Goal: Information Seeking & Learning: Find specific fact

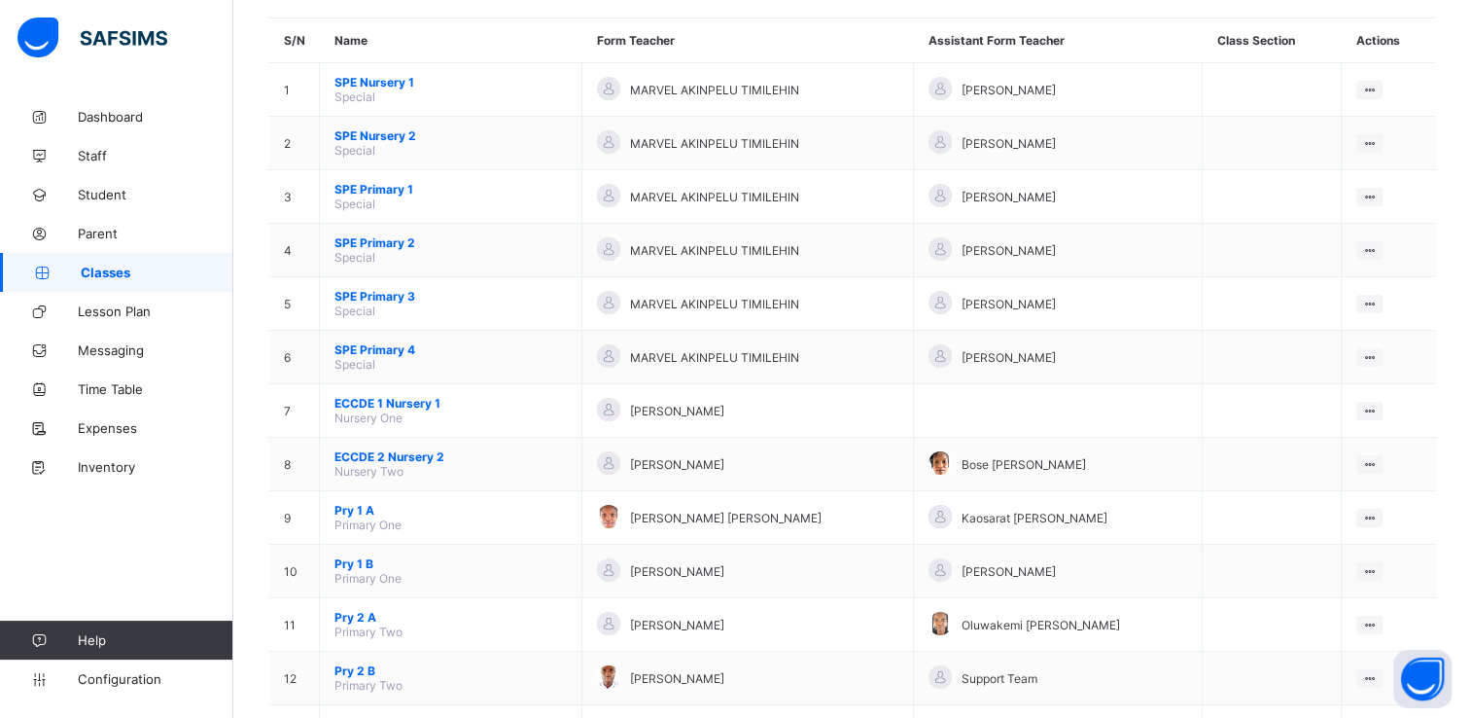
scroll to position [187, 0]
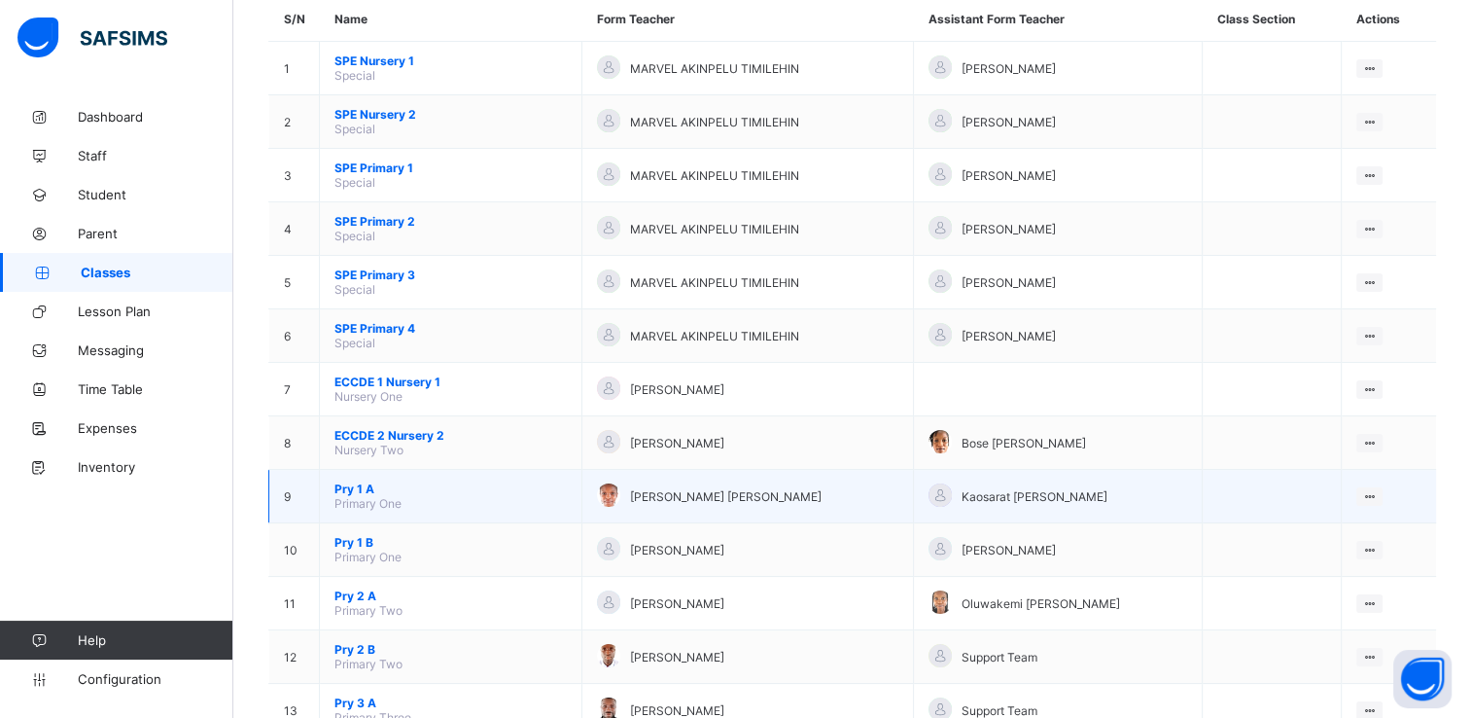
click at [345, 492] on span "Pry 1 A" at bounding box center [451, 488] width 232 height 15
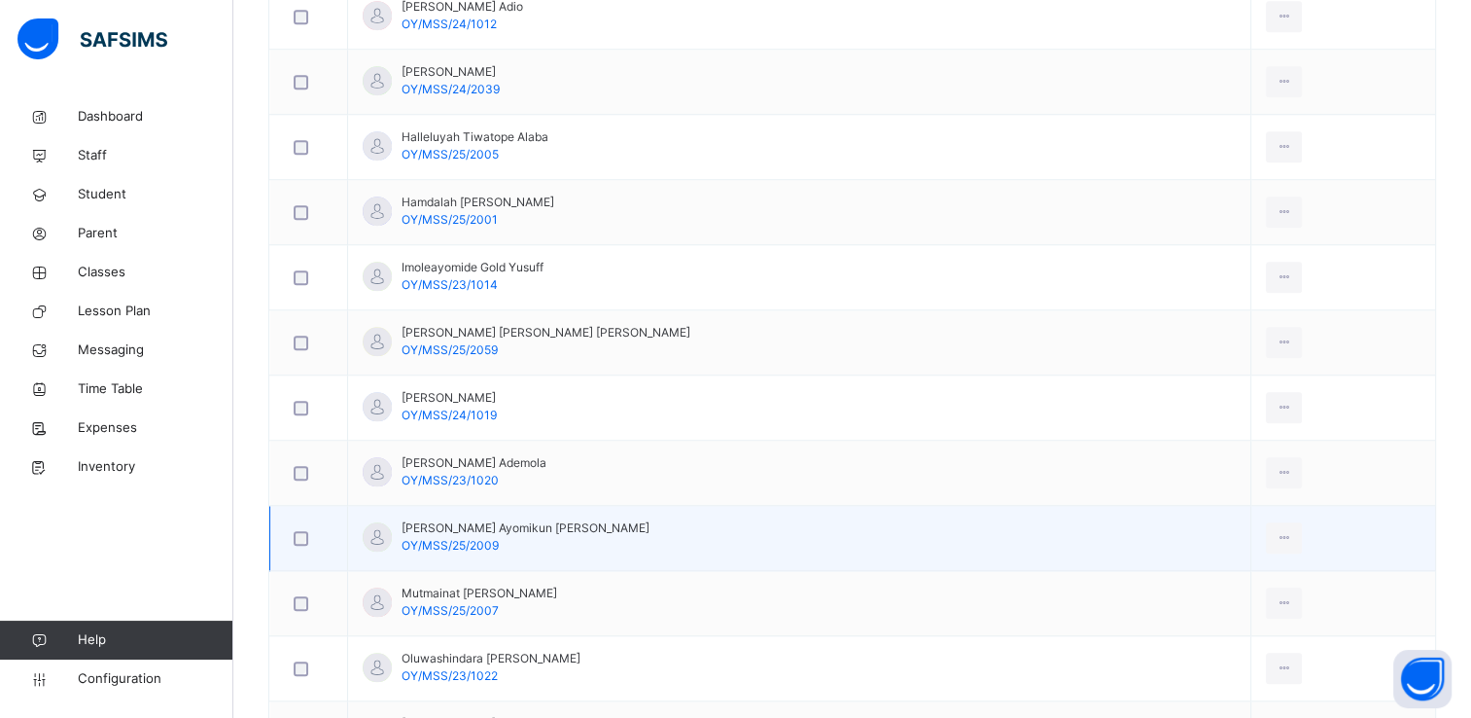
scroll to position [1751, 0]
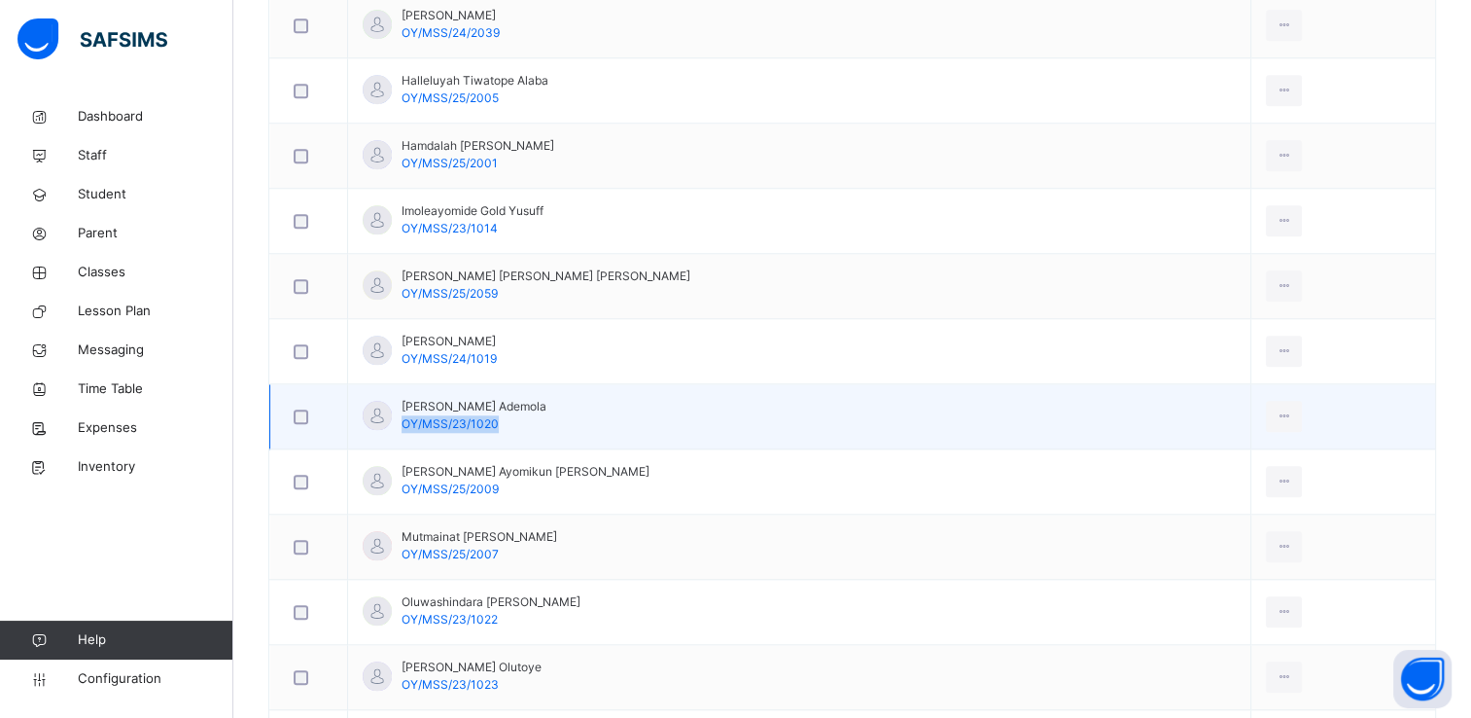
drag, startPoint x: 496, startPoint y: 418, endPoint x: 402, endPoint y: 410, distance: 94.6
click at [402, 416] on span "OY/MSS/23/1020" at bounding box center [450, 423] width 97 height 15
copy span "OY/MSS/23/1020"
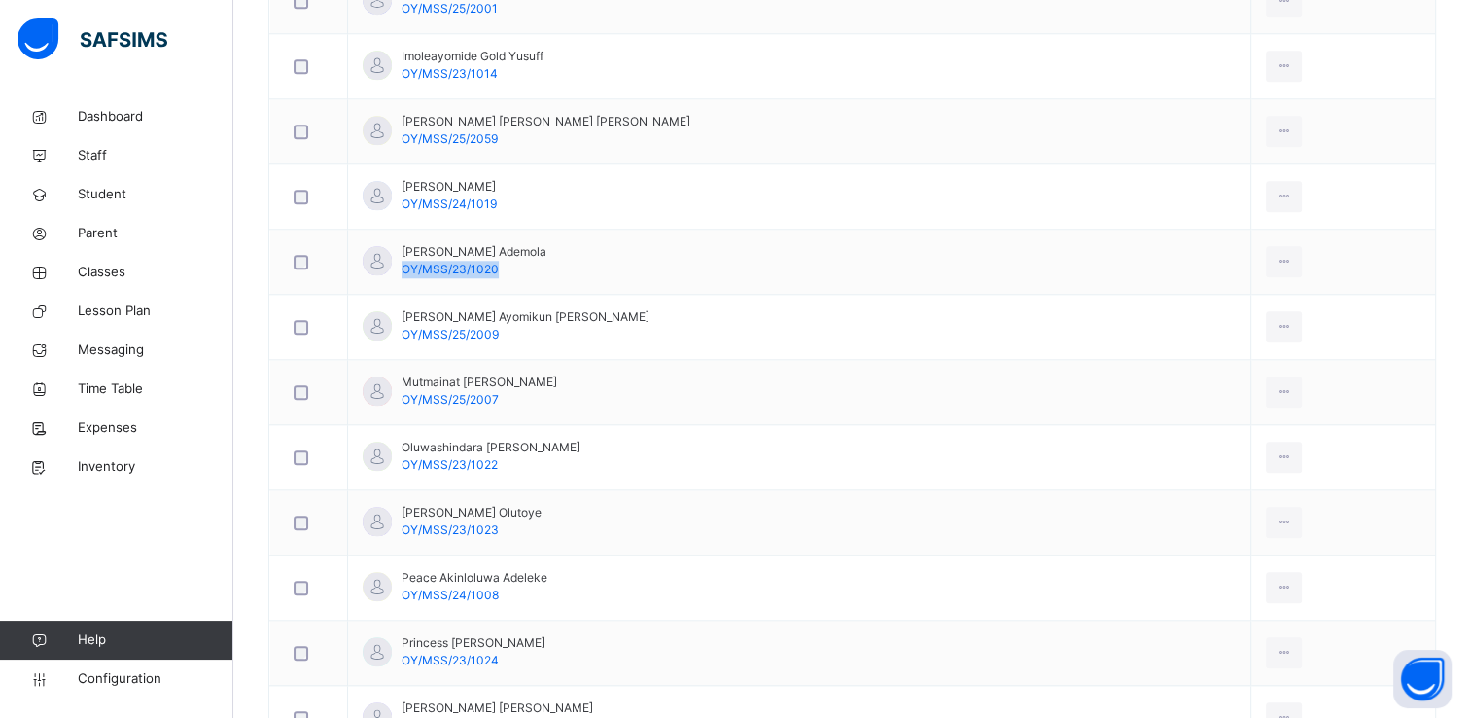
scroll to position [1910, 0]
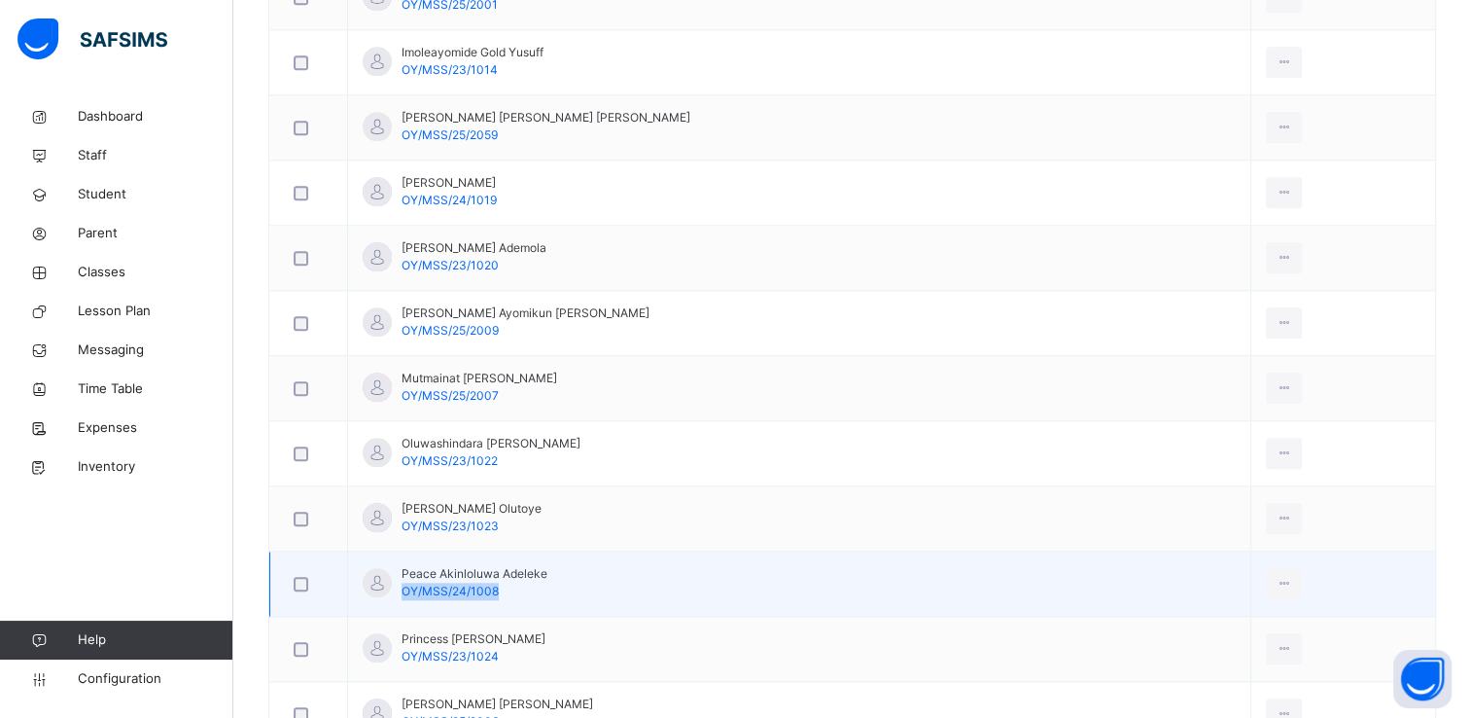
drag, startPoint x: 404, startPoint y: 584, endPoint x: 495, endPoint y: 586, distance: 91.4
click at [495, 586] on span "OY/MSS/24/1008" at bounding box center [450, 590] width 97 height 15
copy span "OY/MSS/24/1008"
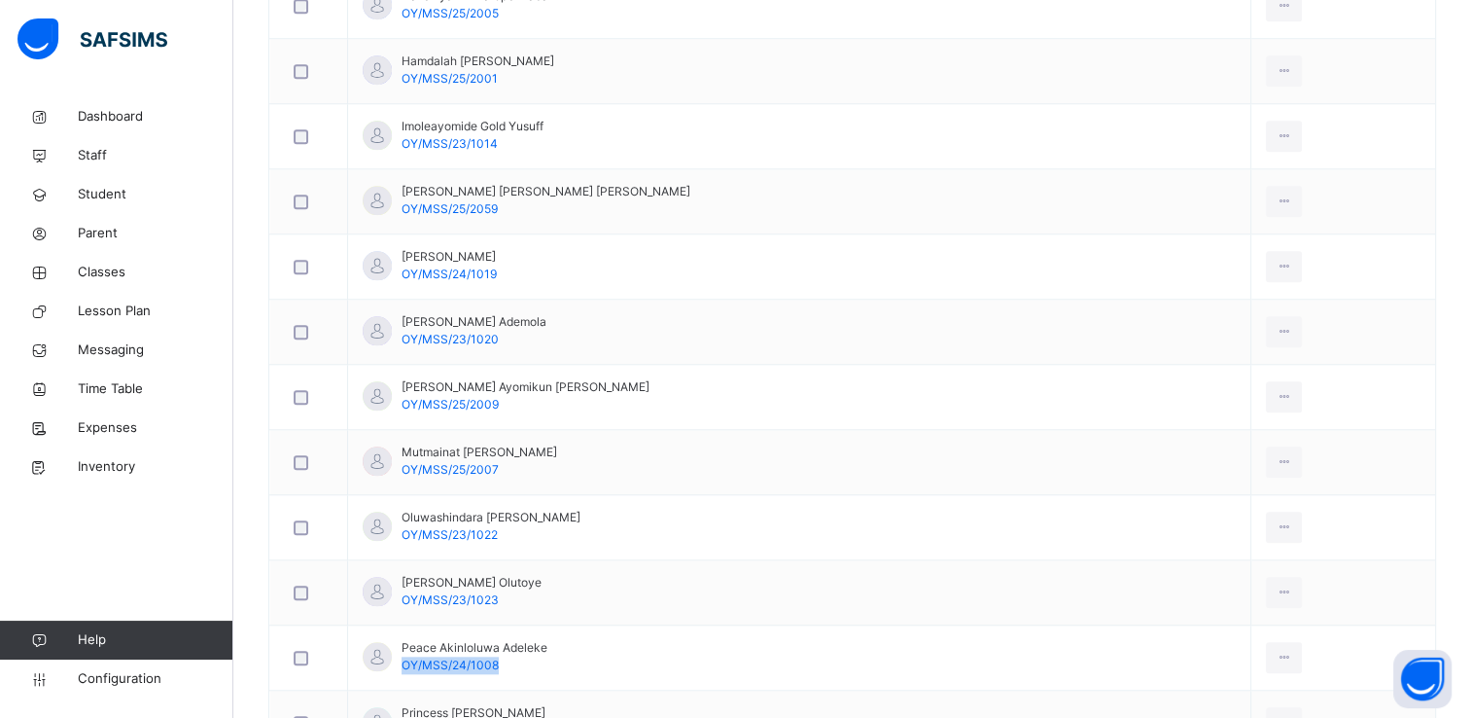
scroll to position [1830, 0]
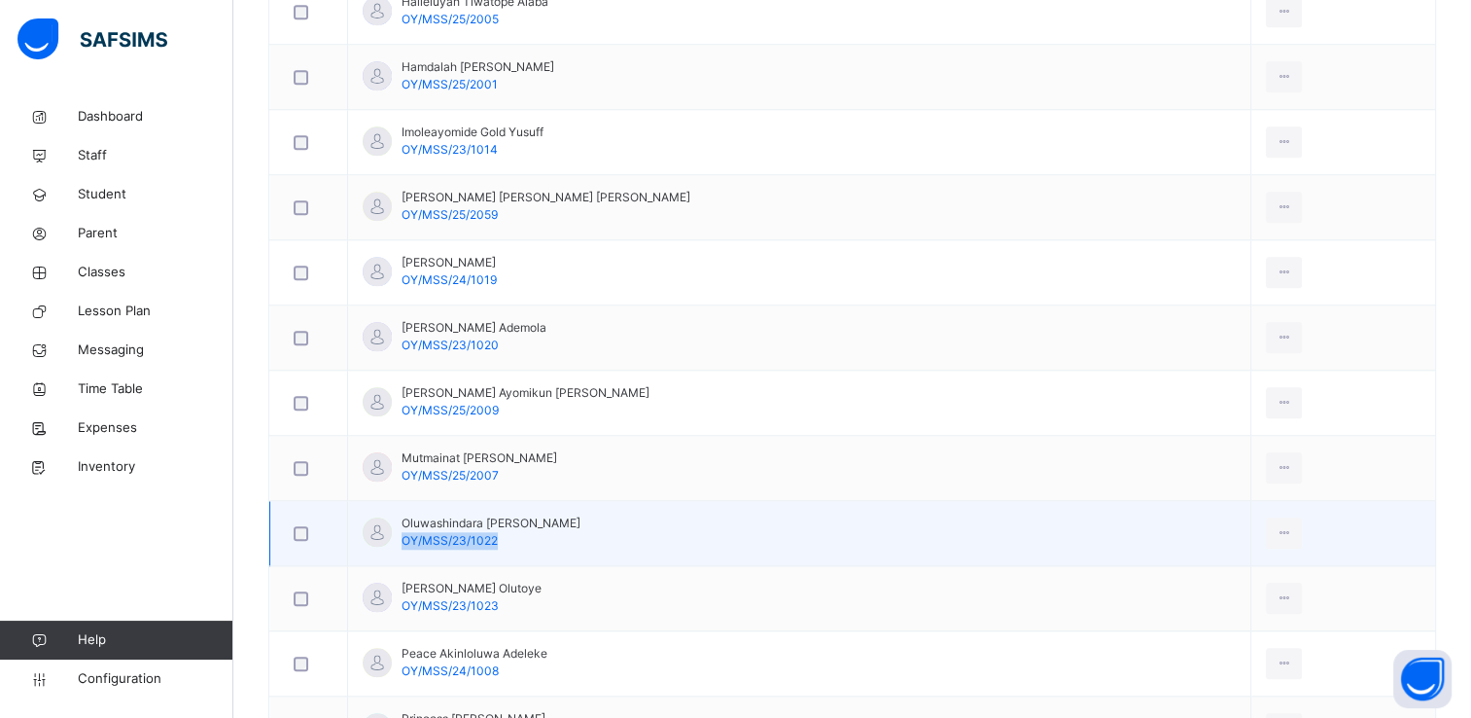
drag, startPoint x: 401, startPoint y: 535, endPoint x: 497, endPoint y: 529, distance: 96.4
click at [497, 529] on div "Oluwashindara [PERSON_NAME] OY/MSS/23/1022" at bounding box center [491, 531] width 179 height 35
copy span "OY/MSS/23/1022"
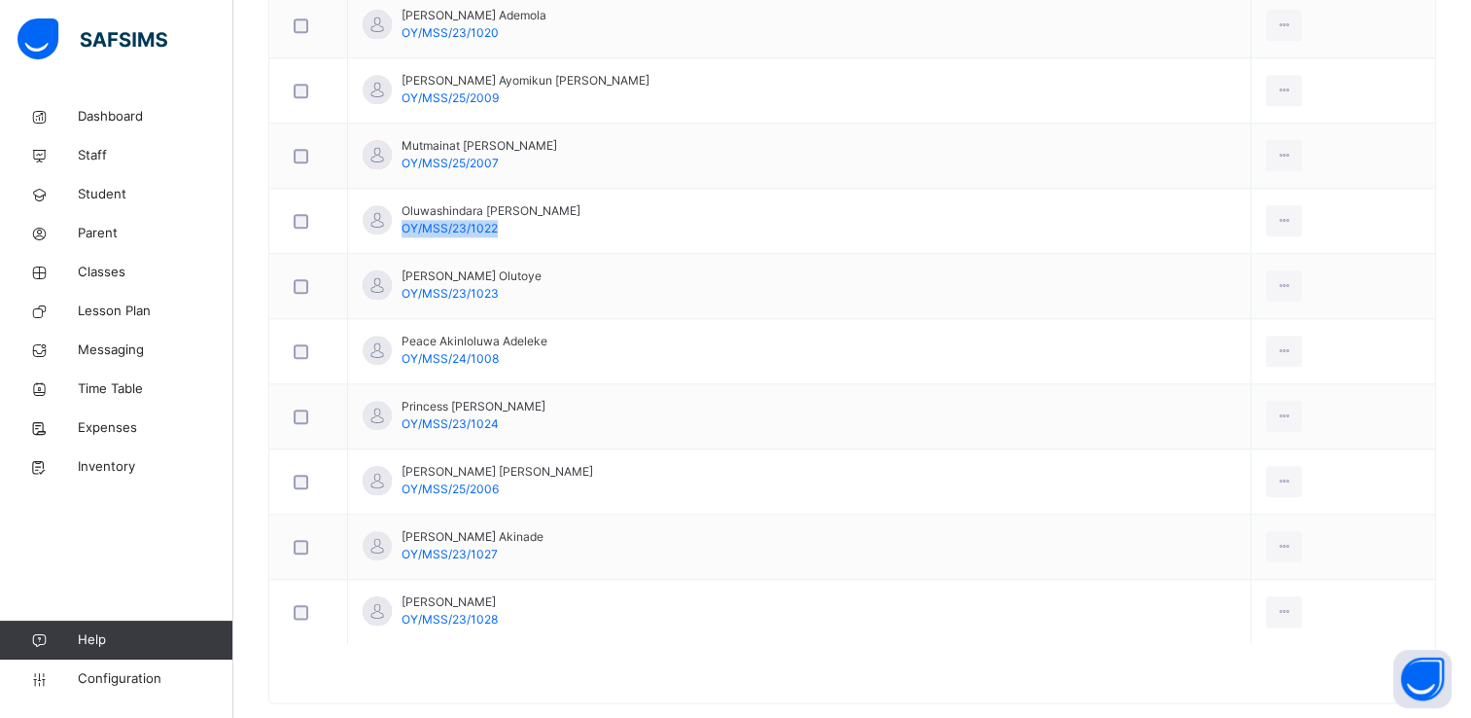
scroll to position [2131, 0]
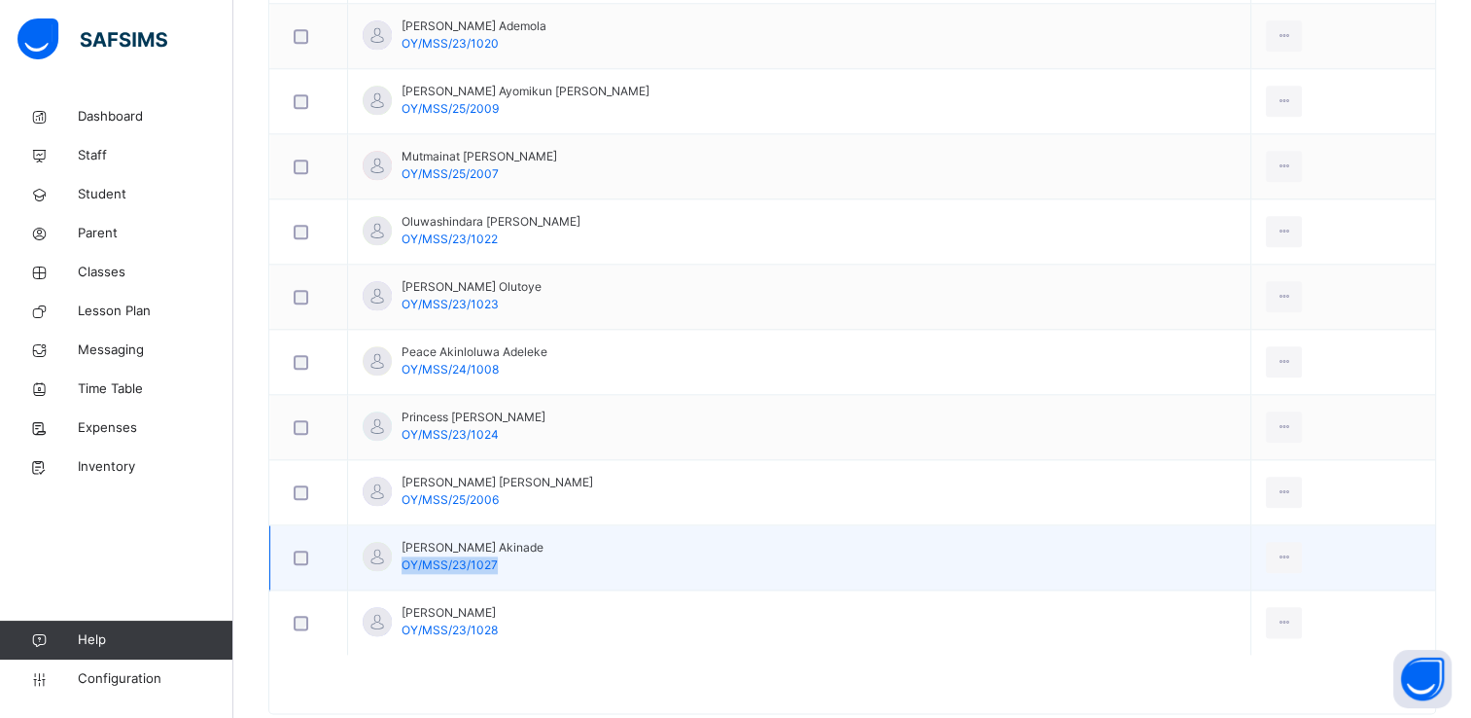
drag, startPoint x: 402, startPoint y: 556, endPoint x: 496, endPoint y: 552, distance: 94.4
click at [496, 552] on div "[PERSON_NAME] Akinade OY/MSS/23/1027" at bounding box center [473, 556] width 142 height 35
copy span "OY/MSS/23/1027"
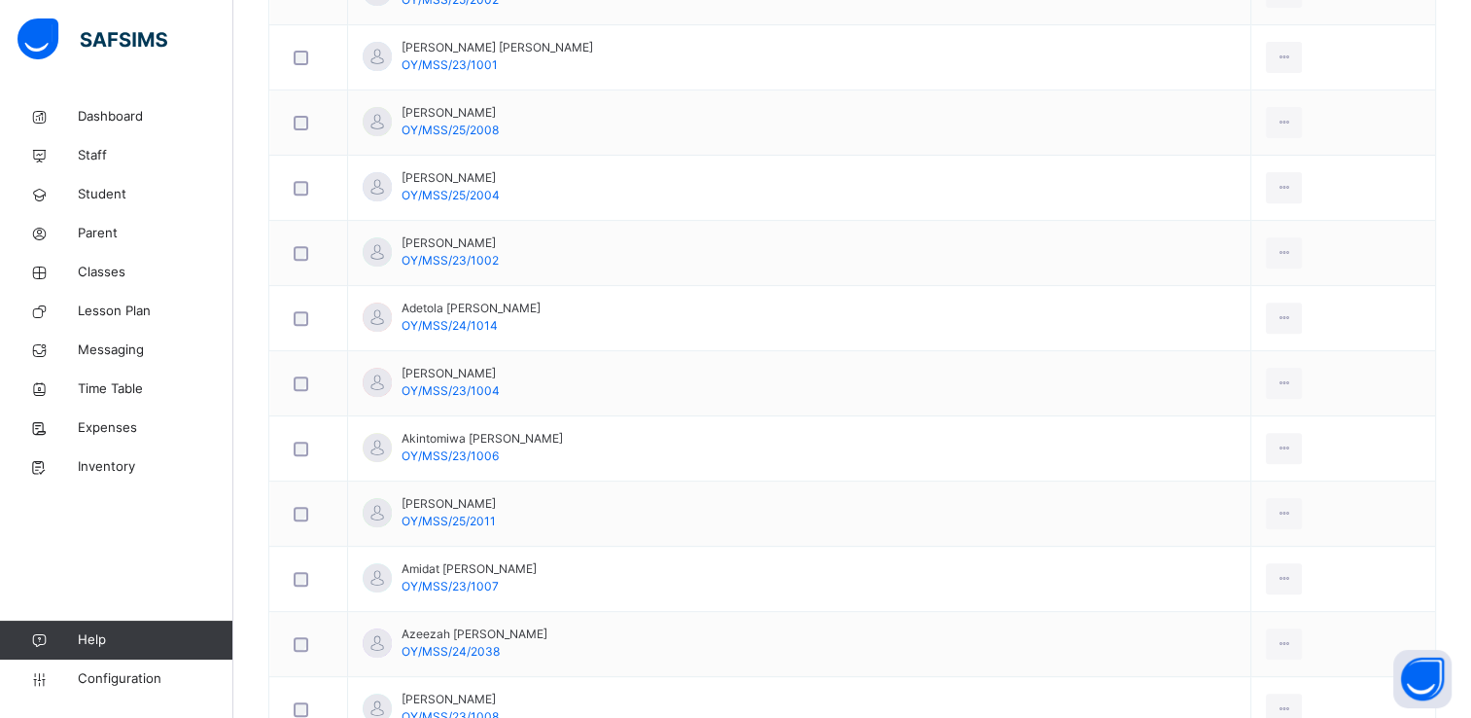
scroll to position [699, 0]
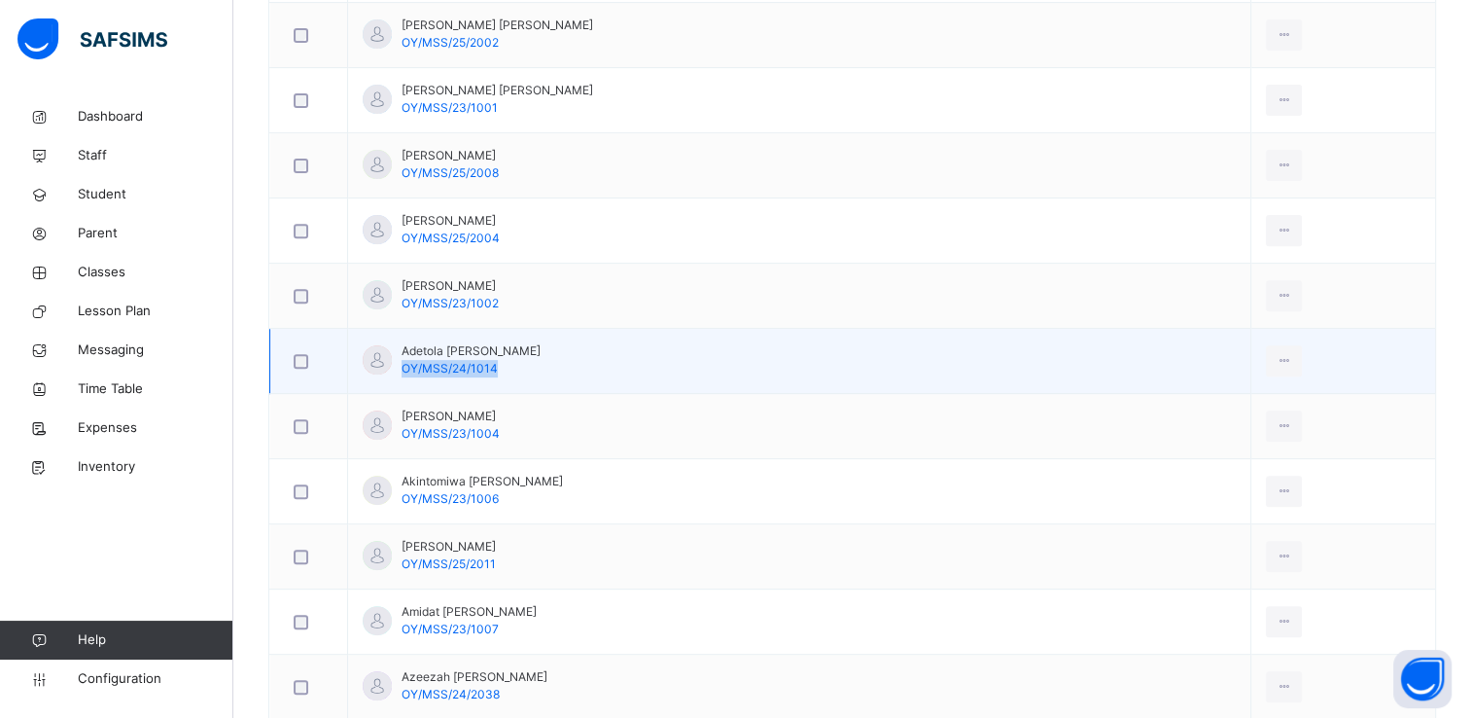
drag, startPoint x: 403, startPoint y: 364, endPoint x: 508, endPoint y: 370, distance: 105.2
click at [508, 370] on td "Adetola [PERSON_NAME] OY/MSS/24/1014" at bounding box center [799, 361] width 903 height 65
copy span "OY/MSS/24/1014"
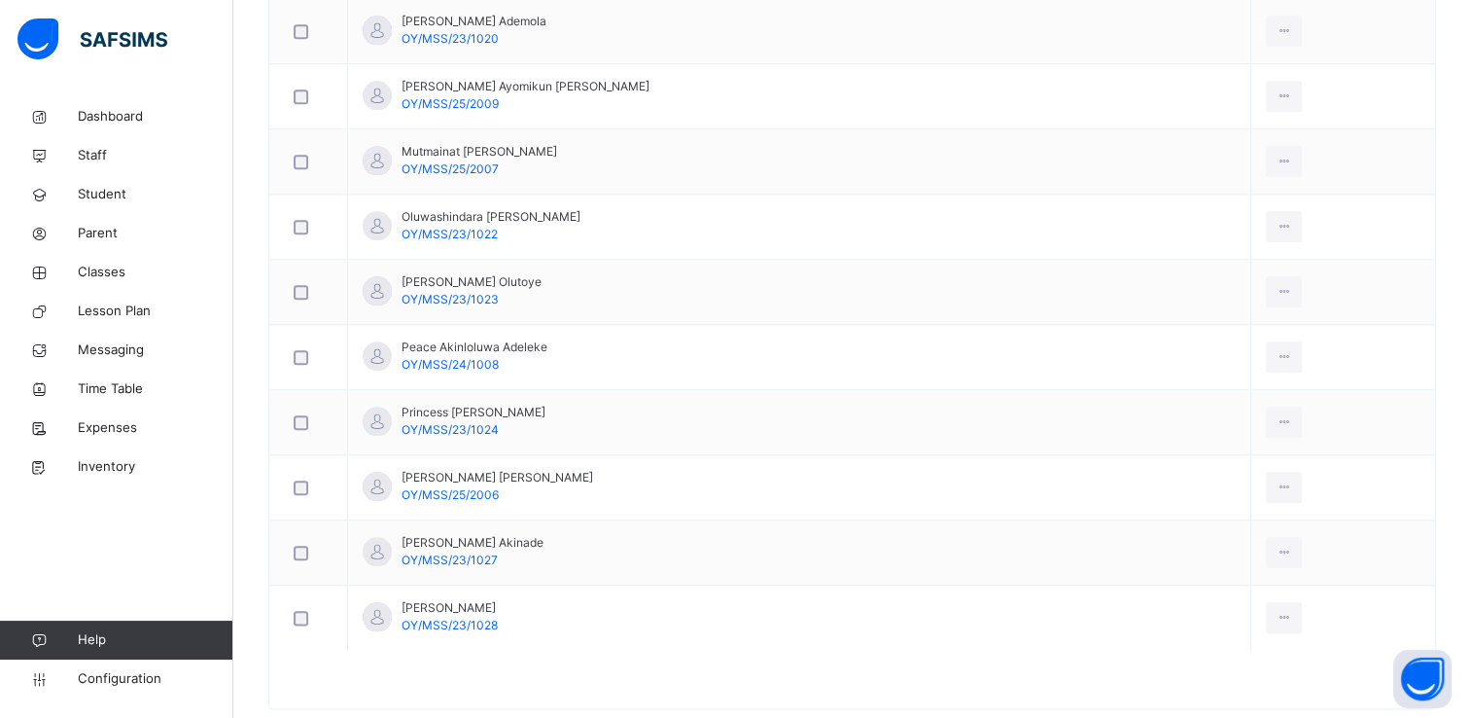
scroll to position [2140, 0]
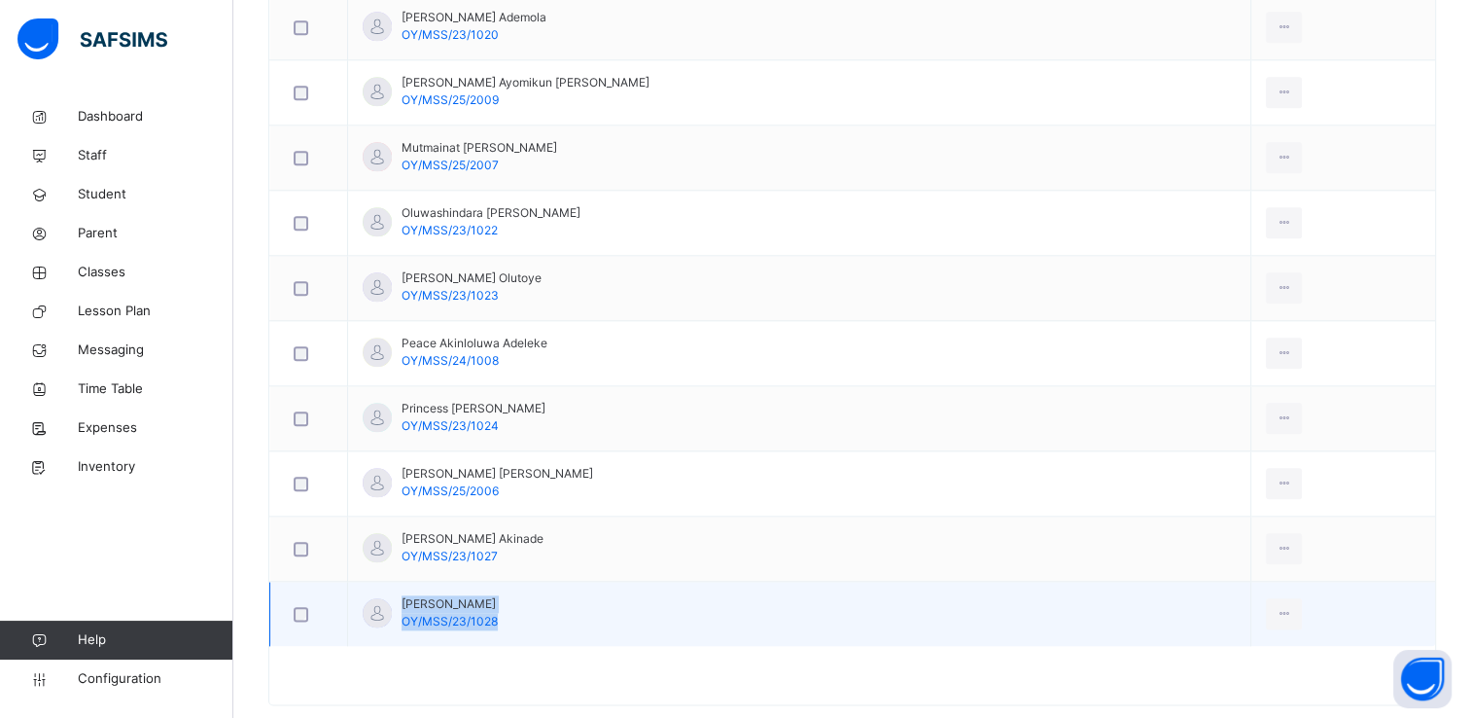
drag, startPoint x: 495, startPoint y: 613, endPoint x: 393, endPoint y: 616, distance: 102.1
click at [393, 616] on div "[PERSON_NAME] OY/MSS/23/1028" at bounding box center [430, 612] width 135 height 35
click at [414, 617] on span "OY/MSS/23/1028" at bounding box center [450, 621] width 96 height 15
drag, startPoint x: 493, startPoint y: 614, endPoint x: 403, endPoint y: 614, distance: 90.4
click at [403, 614] on span "OY/MSS/23/1028" at bounding box center [450, 621] width 96 height 15
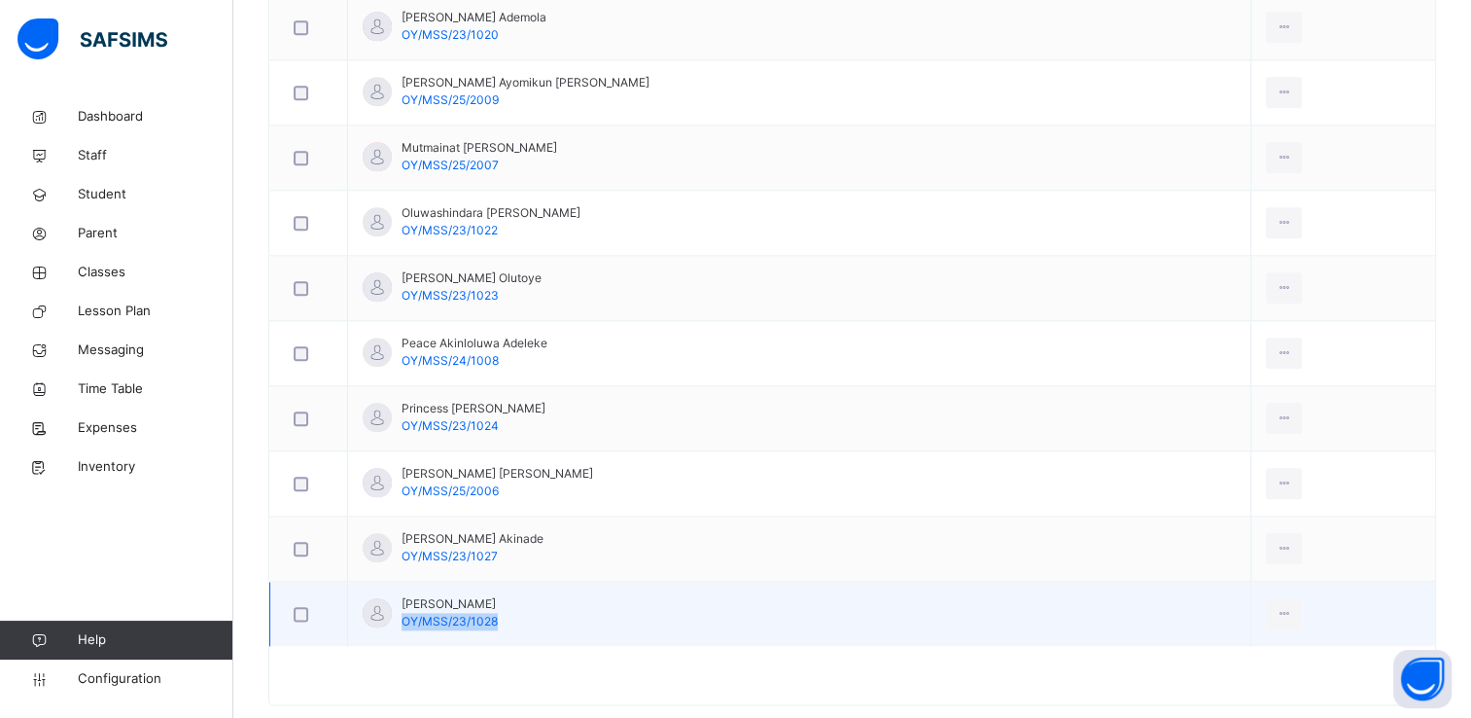
copy span "OY/MSS/23/1028"
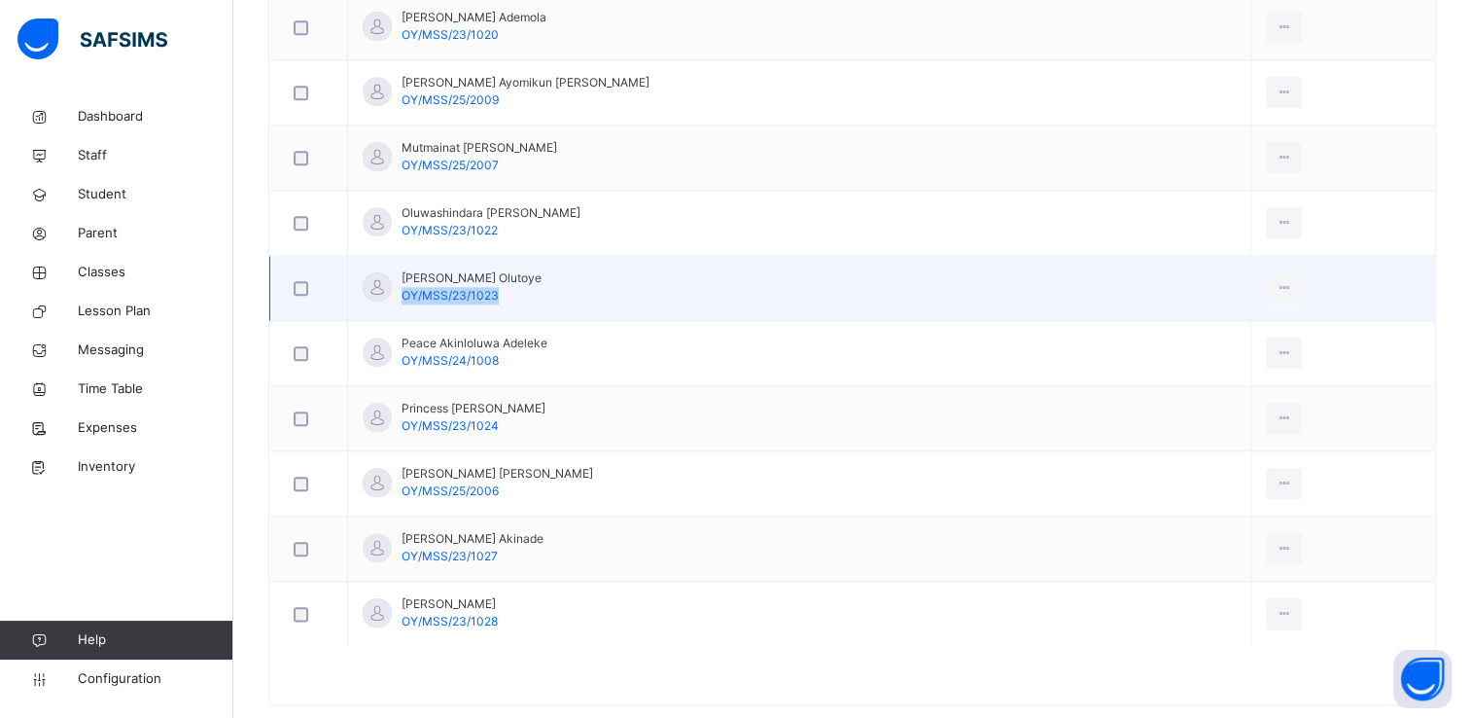
drag, startPoint x: 404, startPoint y: 286, endPoint x: 497, endPoint y: 286, distance: 93.3
click at [497, 286] on div "[PERSON_NAME] Olutoye OY/MSS/23/1023" at bounding box center [472, 286] width 140 height 35
copy span "OY/MSS/23/1023"
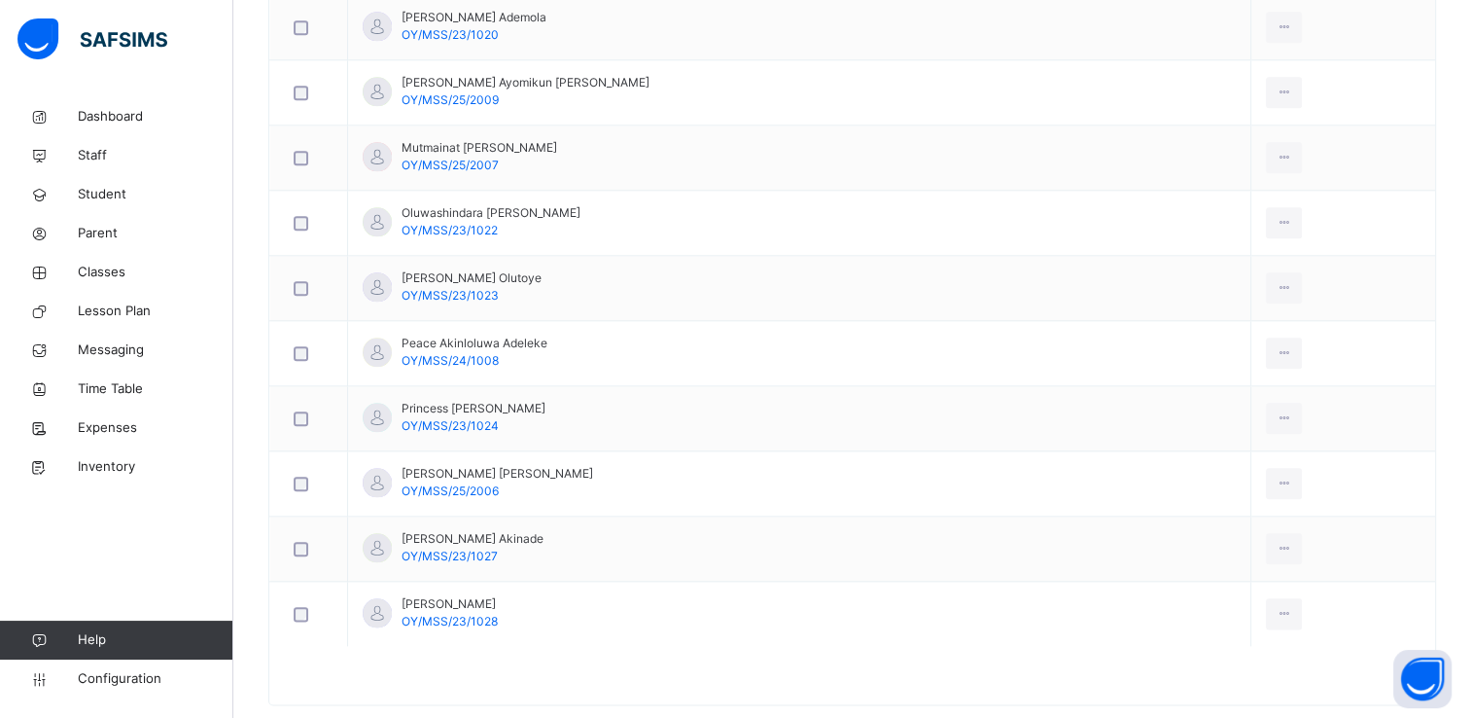
click at [1250, 675] on div at bounding box center [852, 684] width 1166 height 39
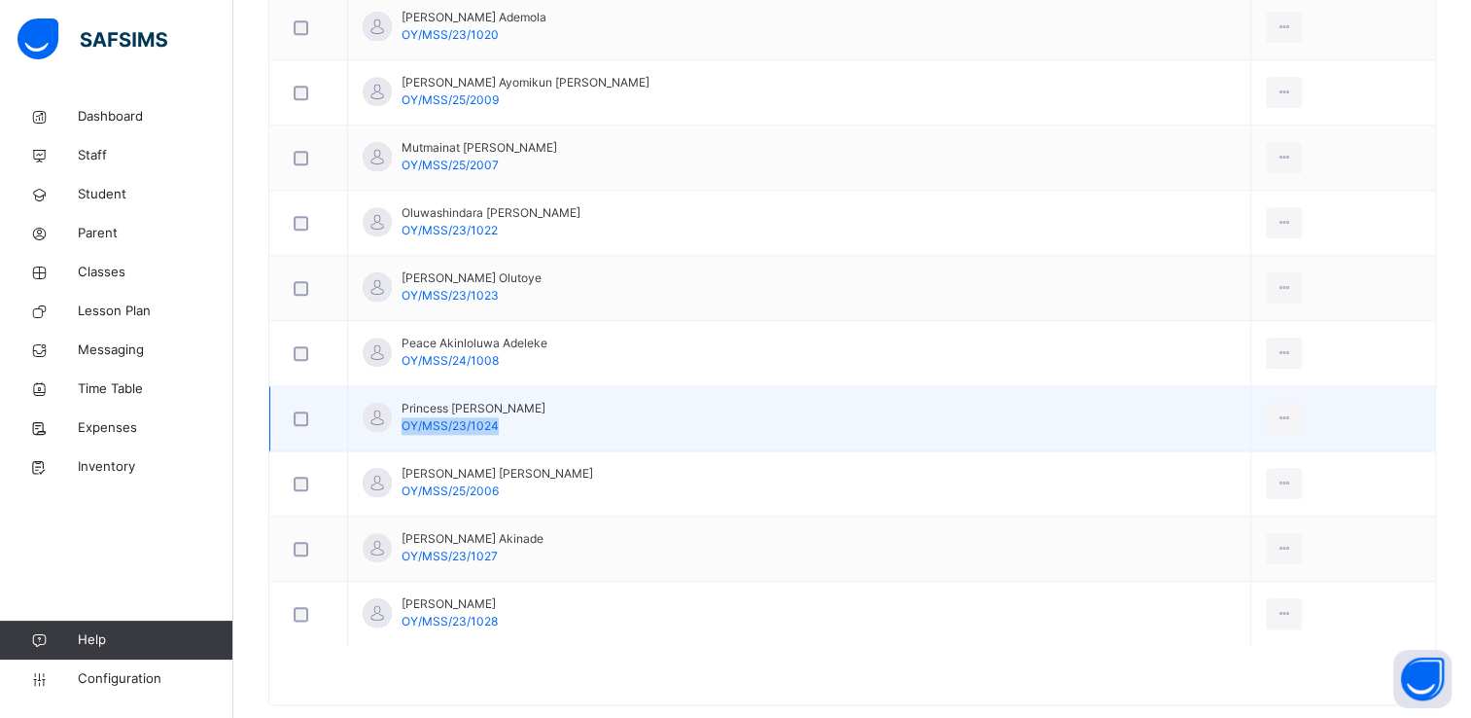
drag, startPoint x: 401, startPoint y: 421, endPoint x: 498, endPoint y: 414, distance: 97.5
click at [498, 414] on div "Princess [PERSON_NAME] OY/MSS/23/1024" at bounding box center [474, 417] width 144 height 35
copy span "OY/MSS/23/1024"
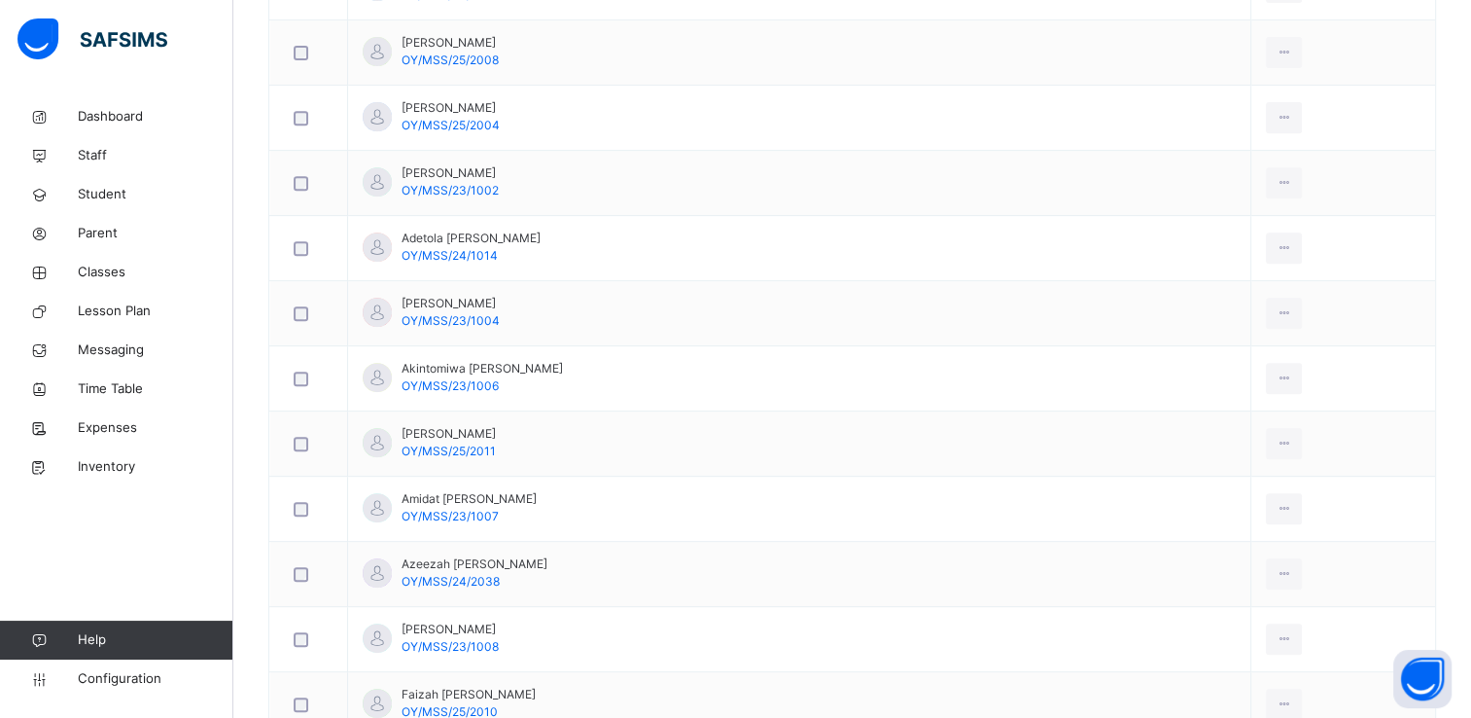
scroll to position [822, 0]
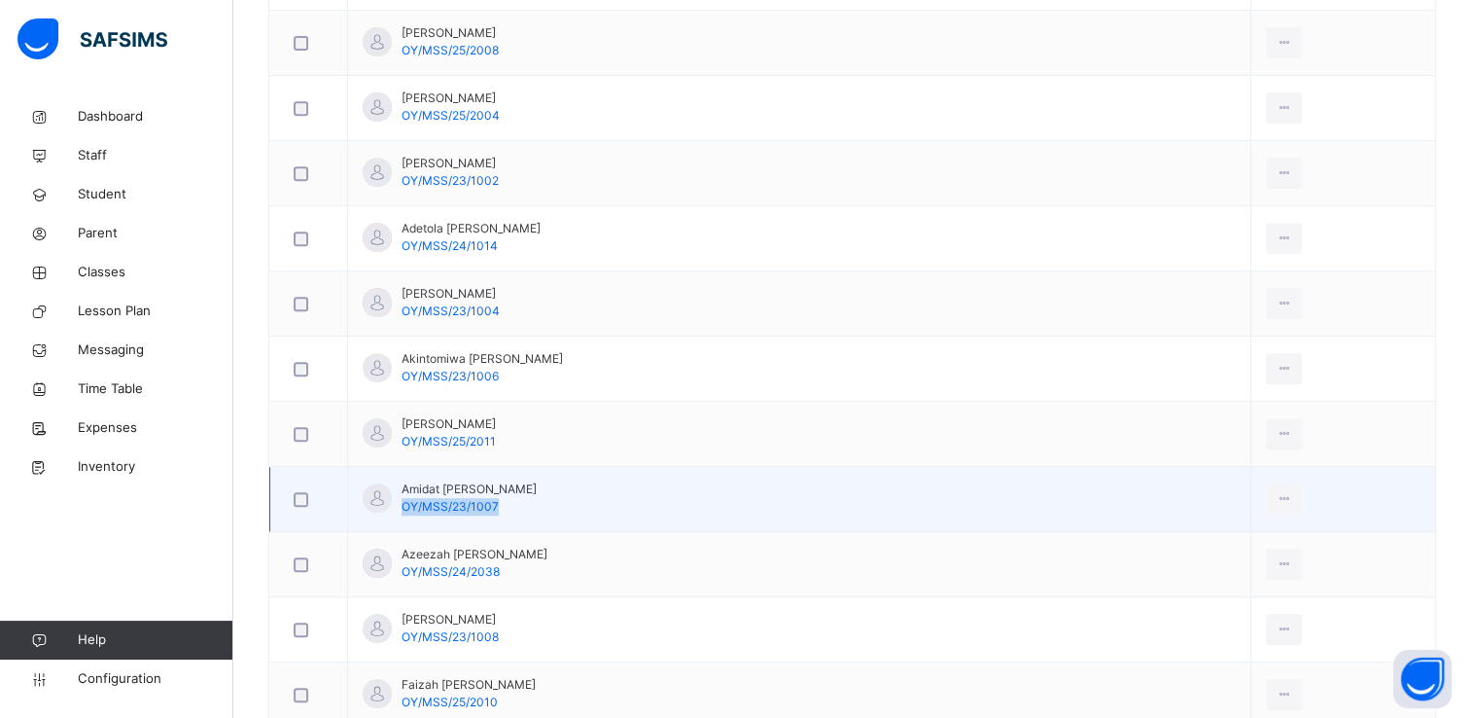
drag, startPoint x: 404, startPoint y: 503, endPoint x: 499, endPoint y: 498, distance: 95.4
click at [499, 498] on div "Amidat Amidat Gafar OY/MSS/23/1007" at bounding box center [469, 497] width 135 height 35
copy span "OY/MSS/23/1007"
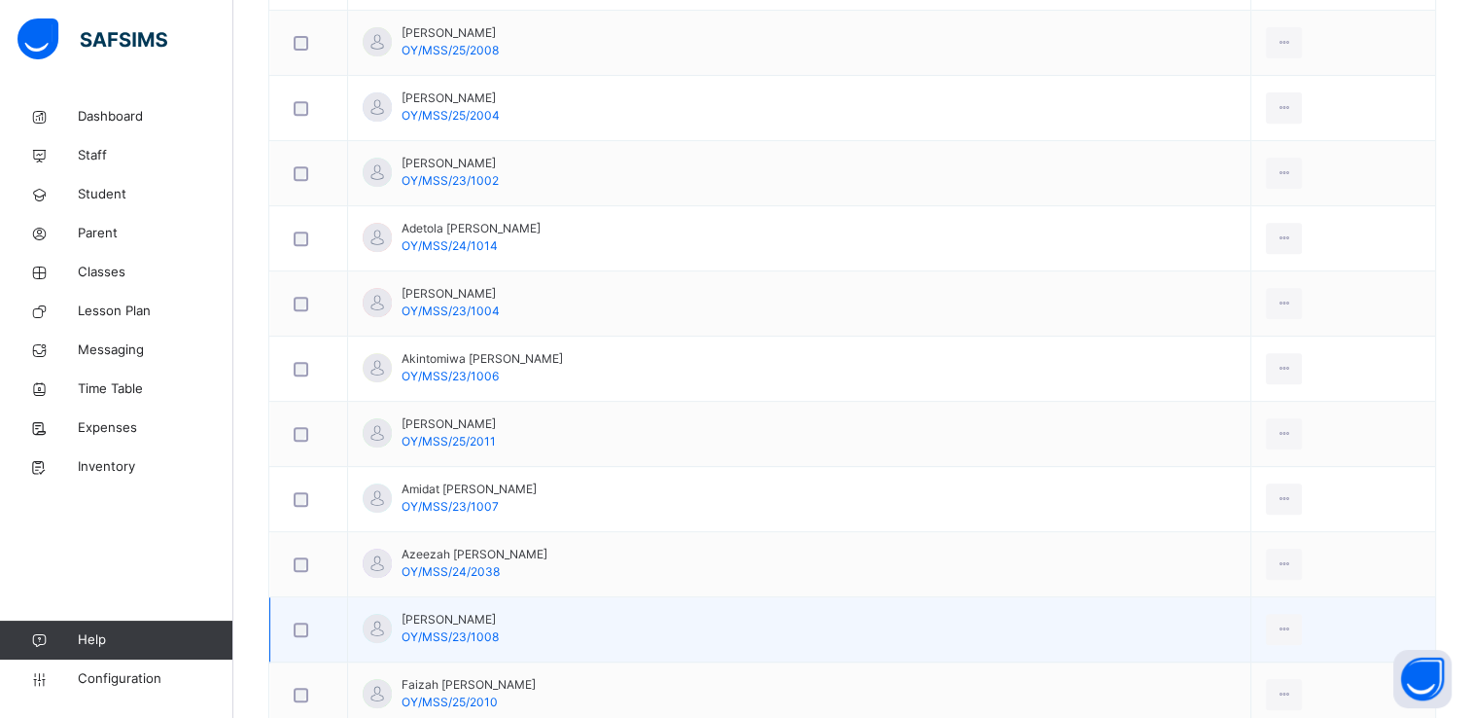
click at [954, 597] on td "[PERSON_NAME] OY/MSS/23/1008" at bounding box center [799, 629] width 903 height 65
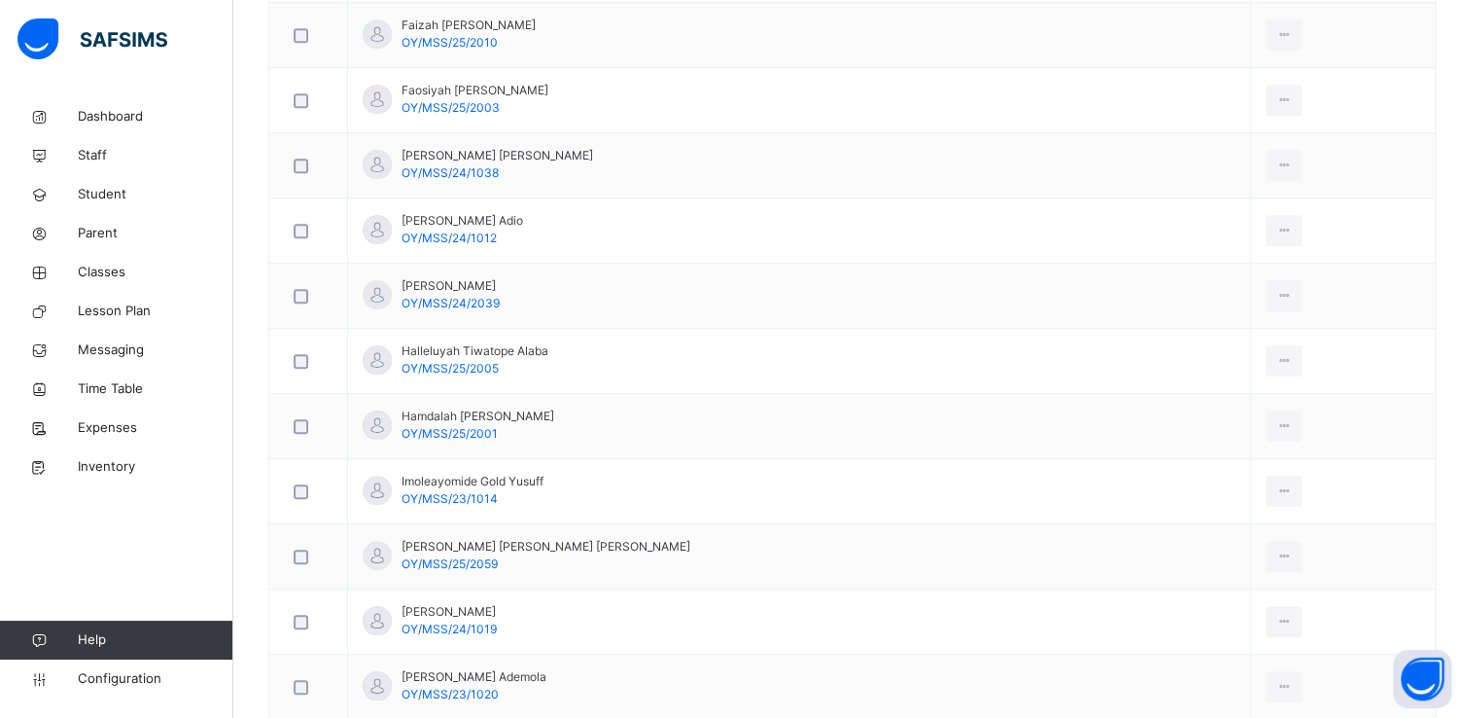
scroll to position [1532, 0]
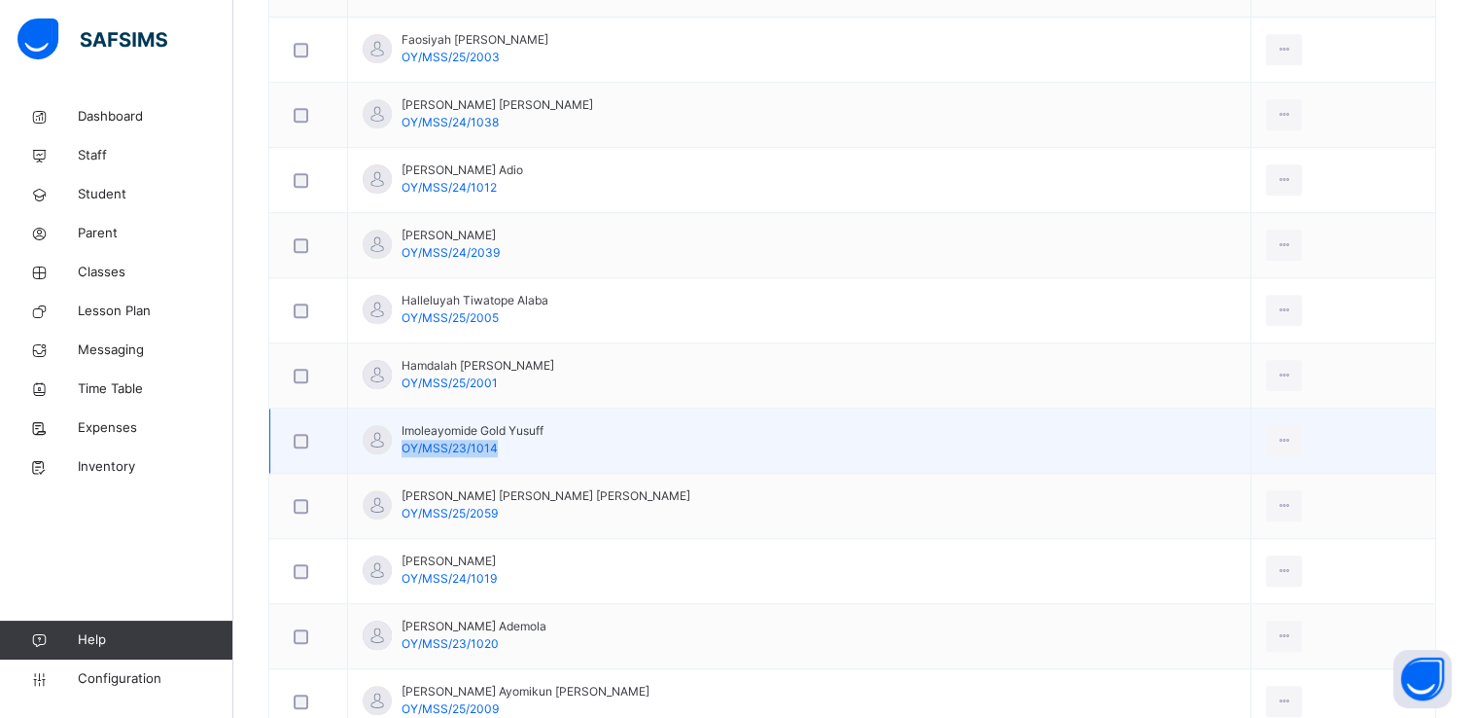
drag, startPoint x: 403, startPoint y: 443, endPoint x: 494, endPoint y: 438, distance: 91.6
click at [494, 440] on span "OY/MSS/23/1014" at bounding box center [450, 447] width 96 height 15
copy span "OY/MSS/23/1014"
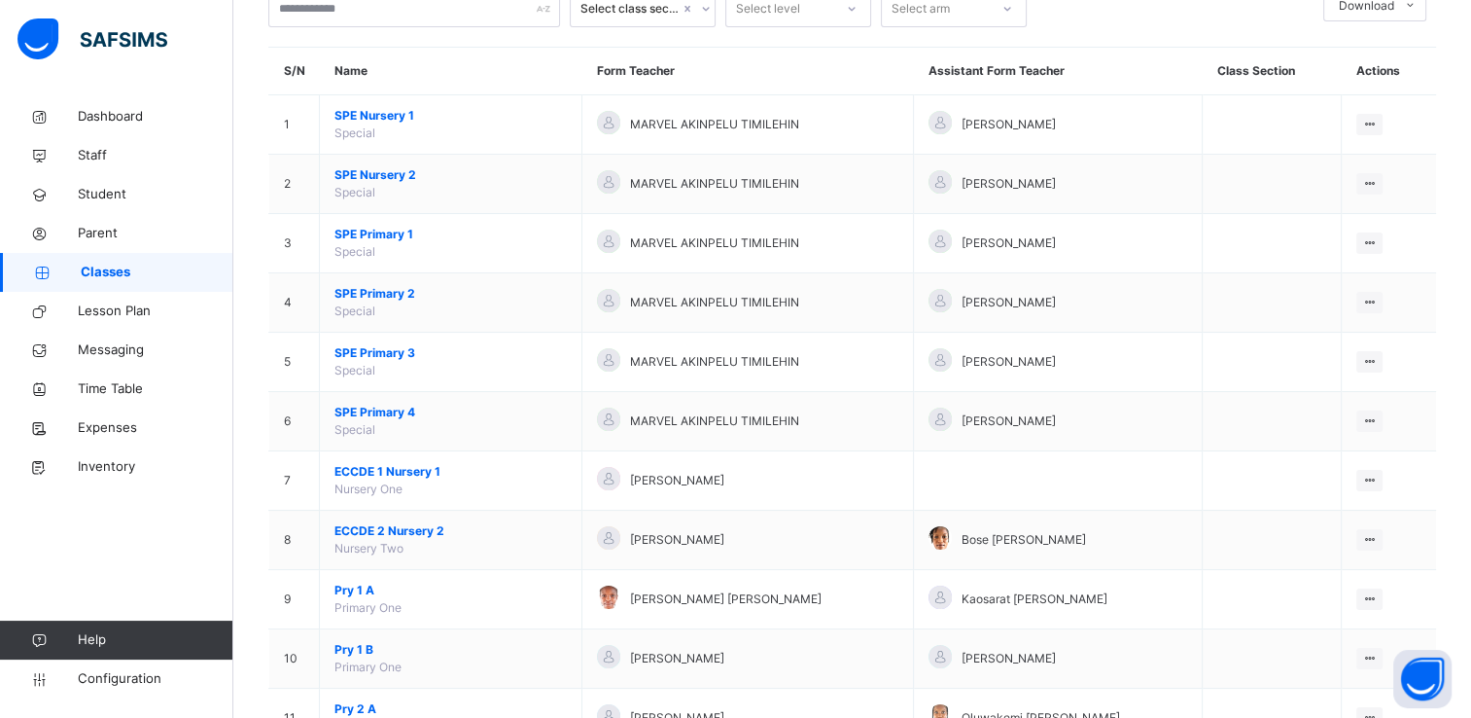
scroll to position [138, 0]
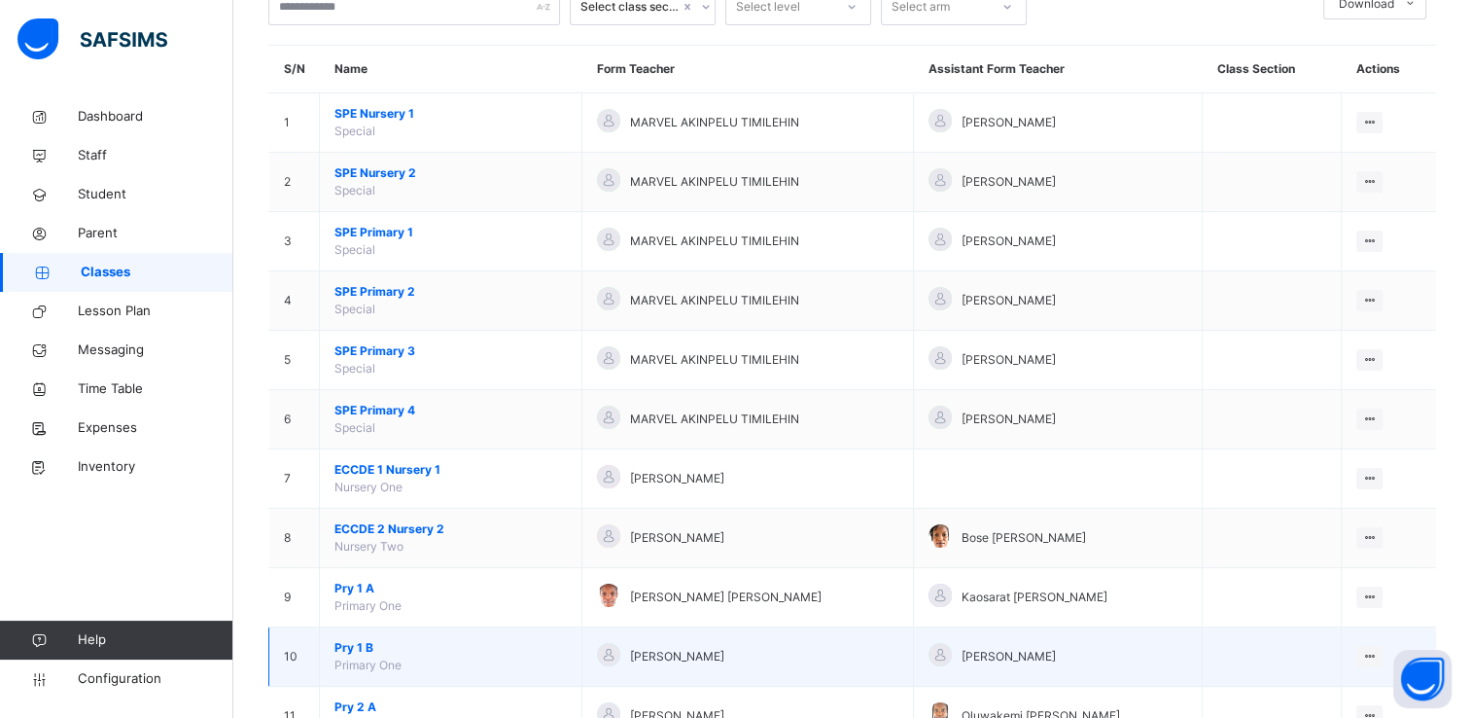
click at [350, 648] on span "Pry 1 B" at bounding box center [451, 648] width 232 height 18
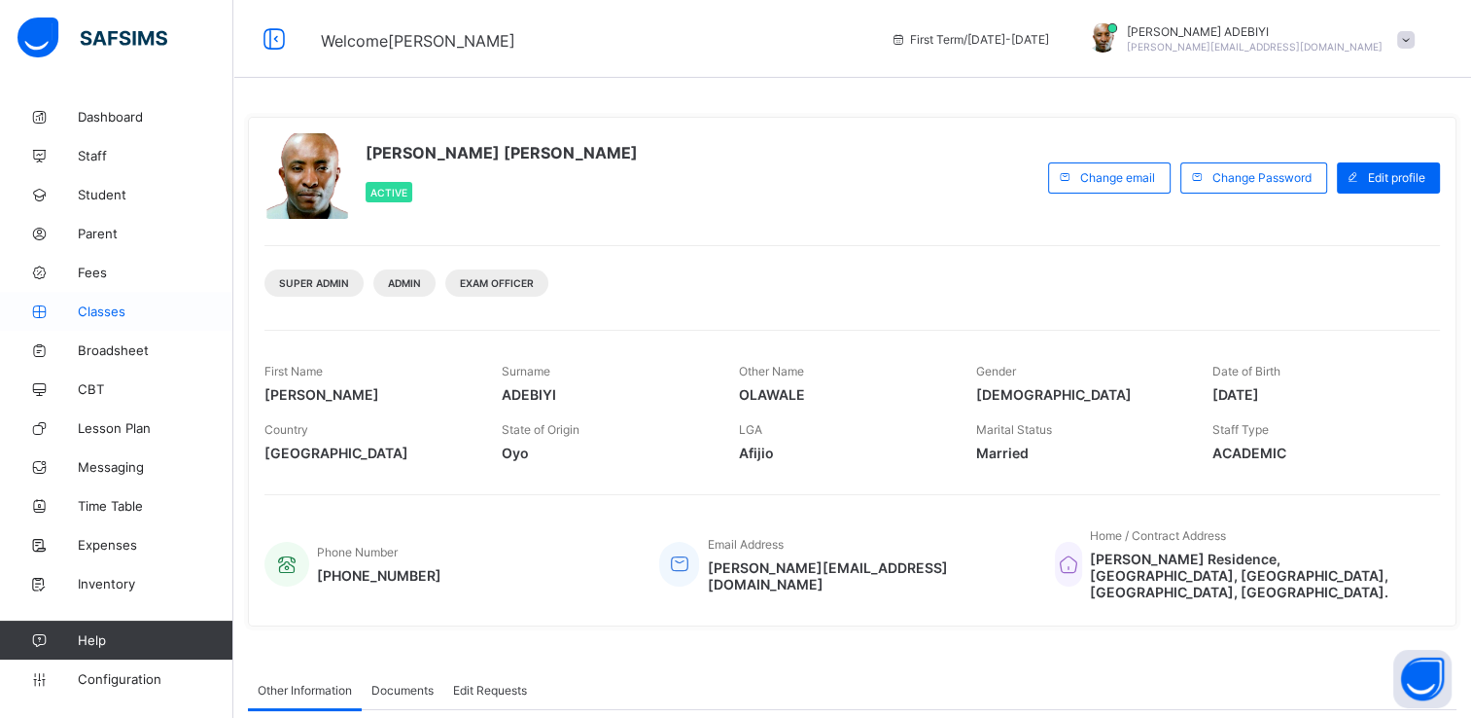
click at [103, 309] on span "Classes" at bounding box center [156, 311] width 156 height 16
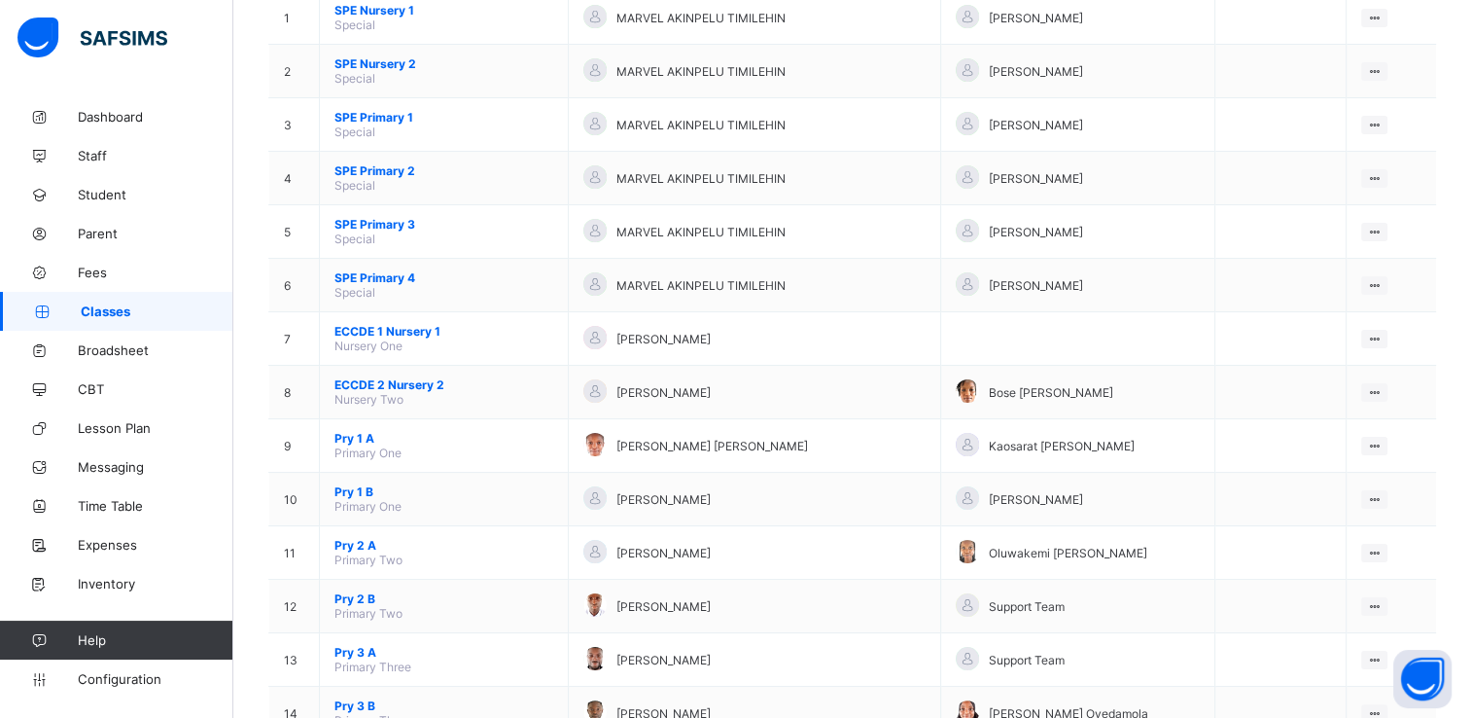
scroll to position [253, 0]
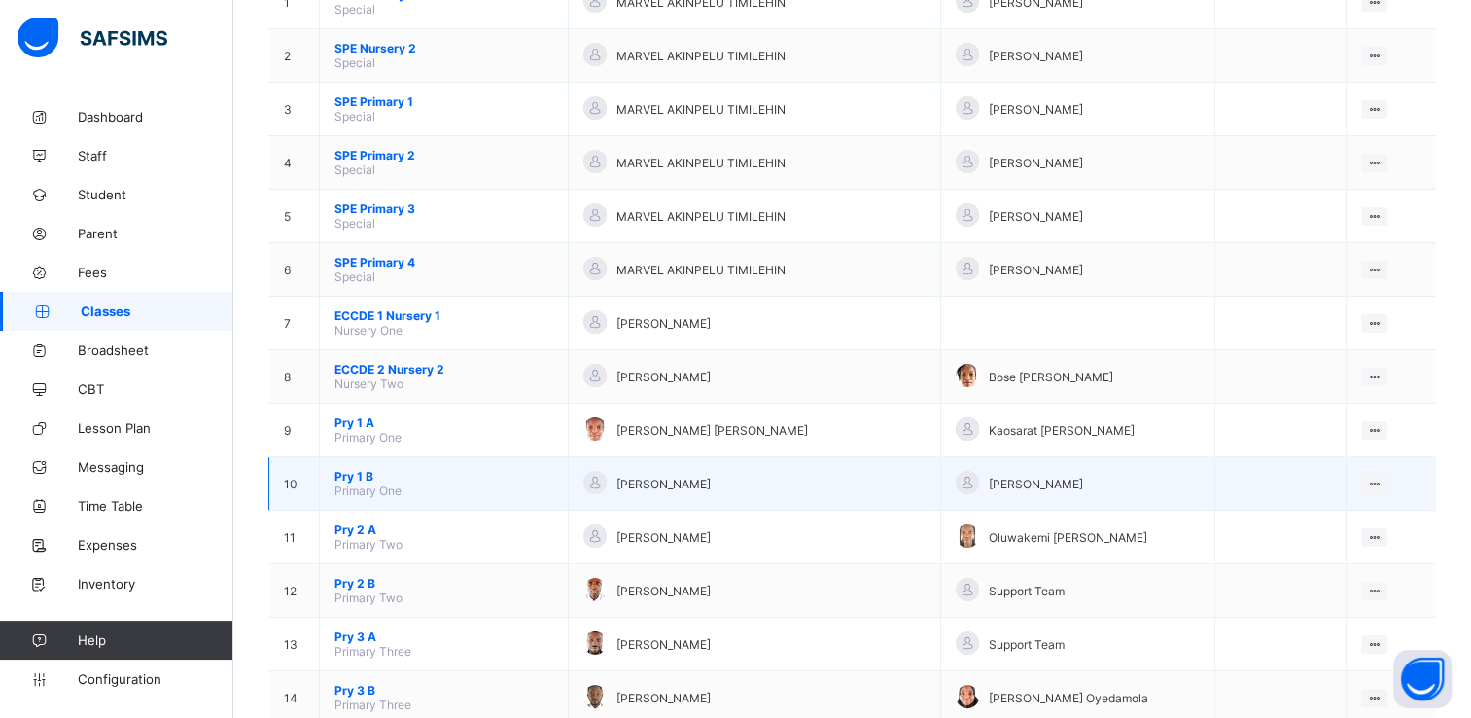
click at [351, 479] on span "Pry 1 B" at bounding box center [444, 476] width 219 height 15
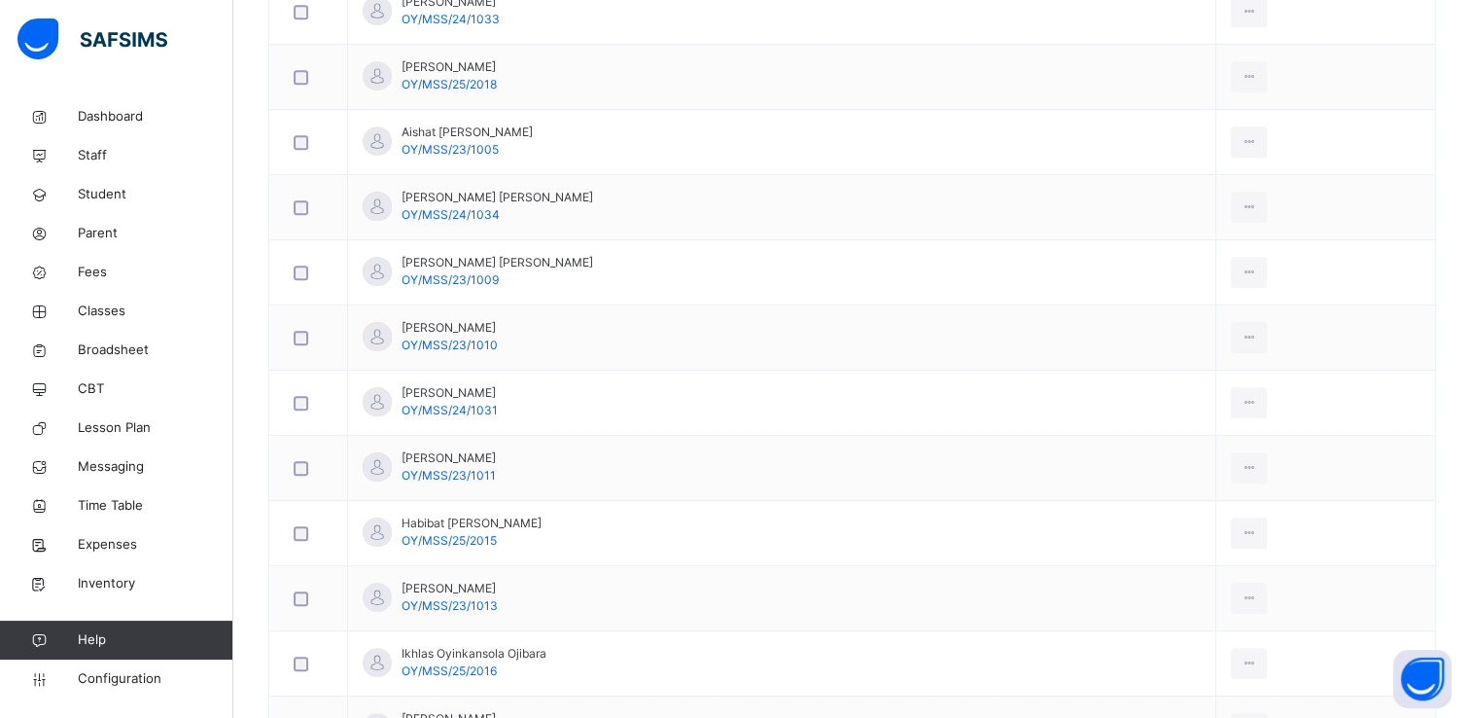
scroll to position [924, 0]
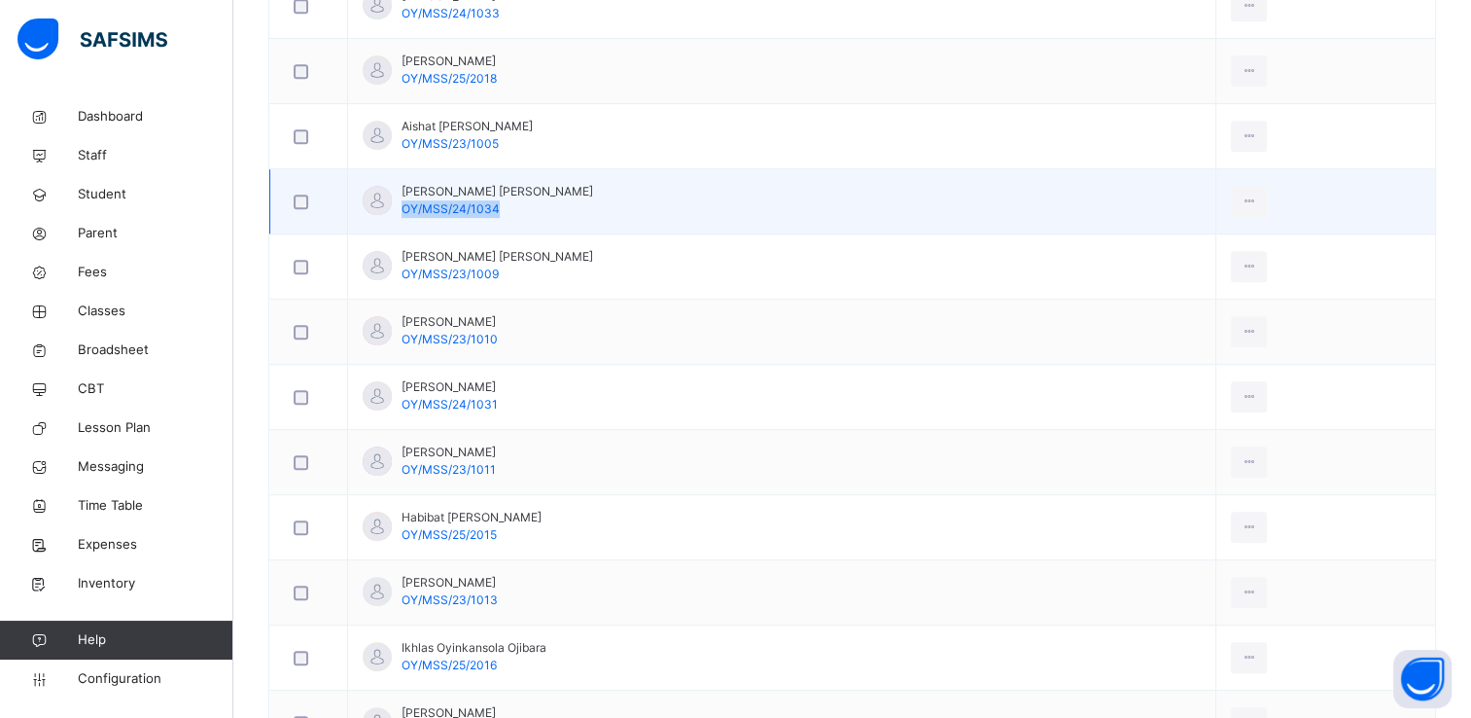
drag, startPoint x: 495, startPoint y: 208, endPoint x: 402, endPoint y: 211, distance: 93.4
click at [402, 211] on span "OY/MSS/24/1034" at bounding box center [451, 208] width 98 height 15
copy span "OY/MSS/24/1034"
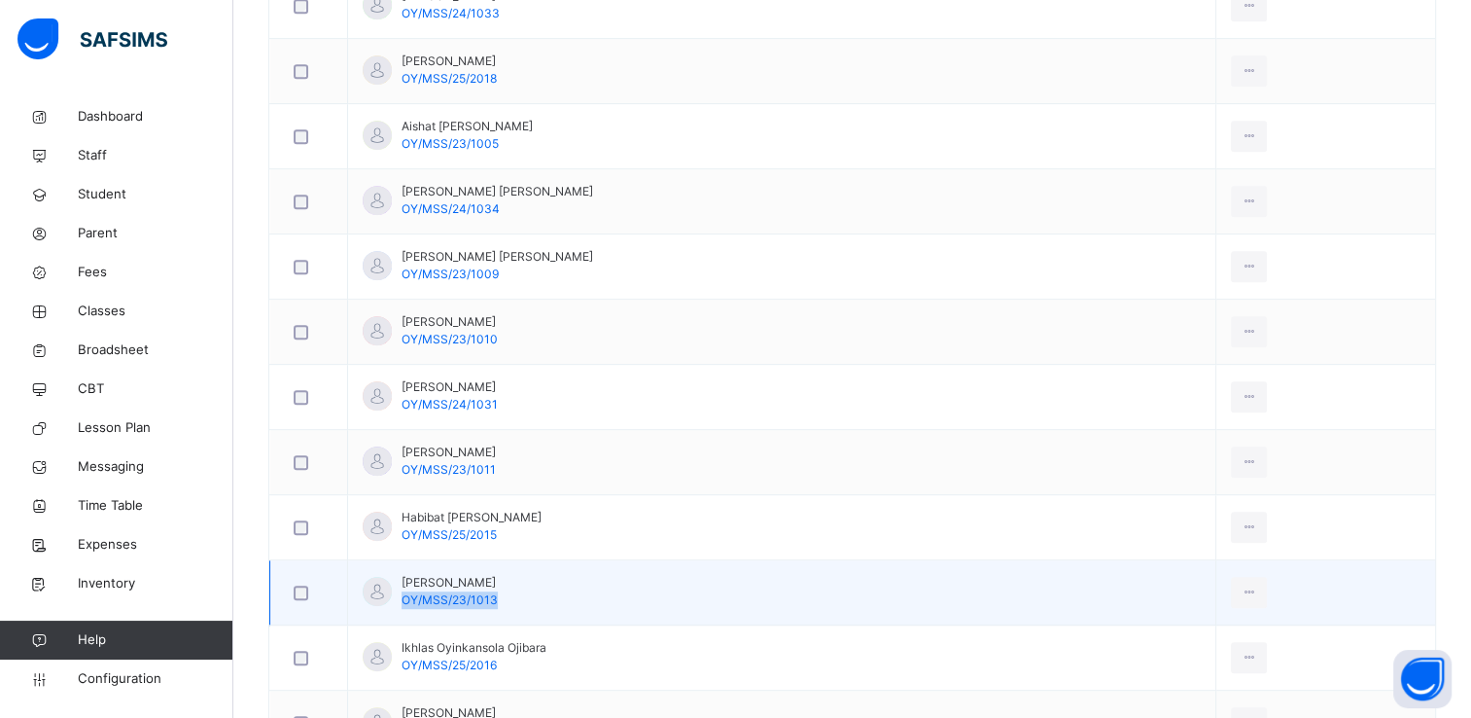
drag, startPoint x: 401, startPoint y: 598, endPoint x: 496, endPoint y: 589, distance: 95.7
click at [496, 589] on div "Hassan Akorede Adeniyi OY/MSS/23/1013" at bounding box center [450, 591] width 96 height 35
copy span "OY/MSS/23/1013"
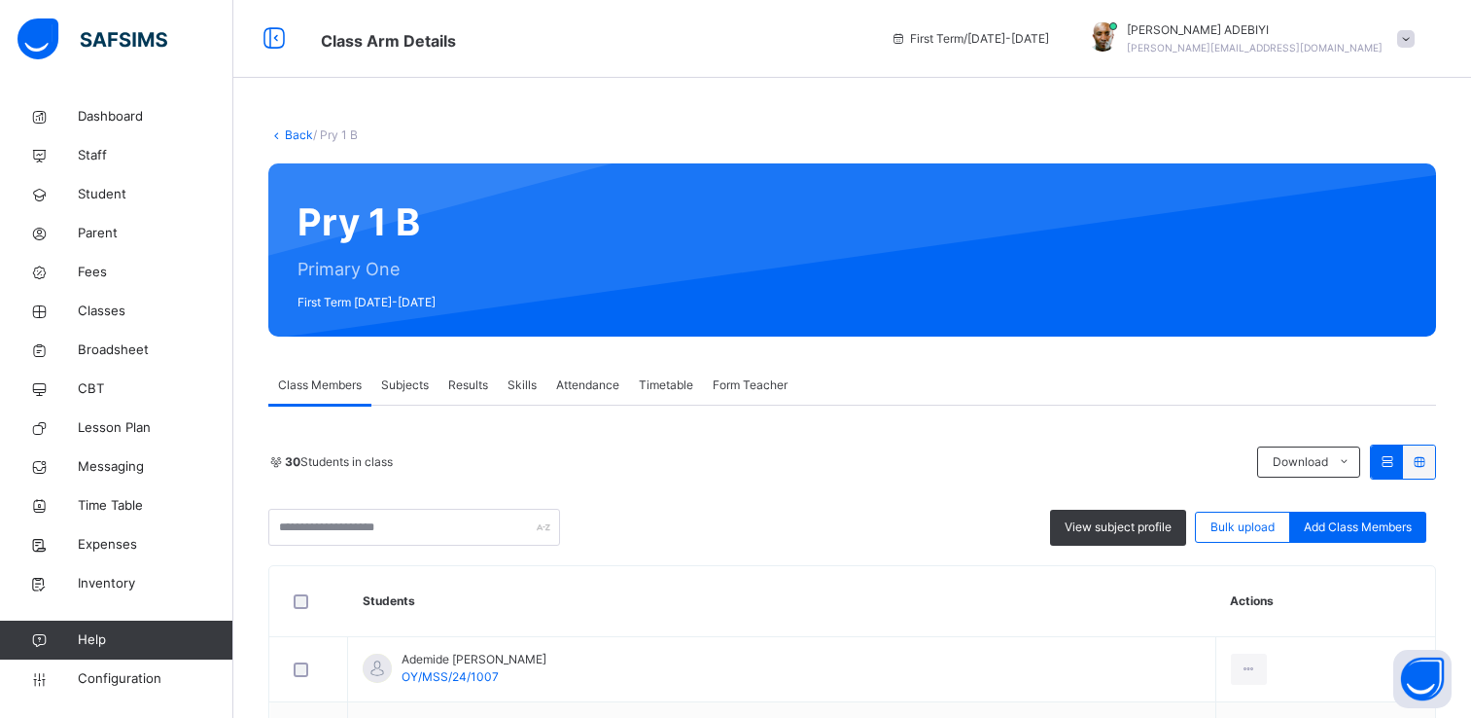
scroll to position [965, 0]
